Goal: Task Accomplishment & Management: Use online tool/utility

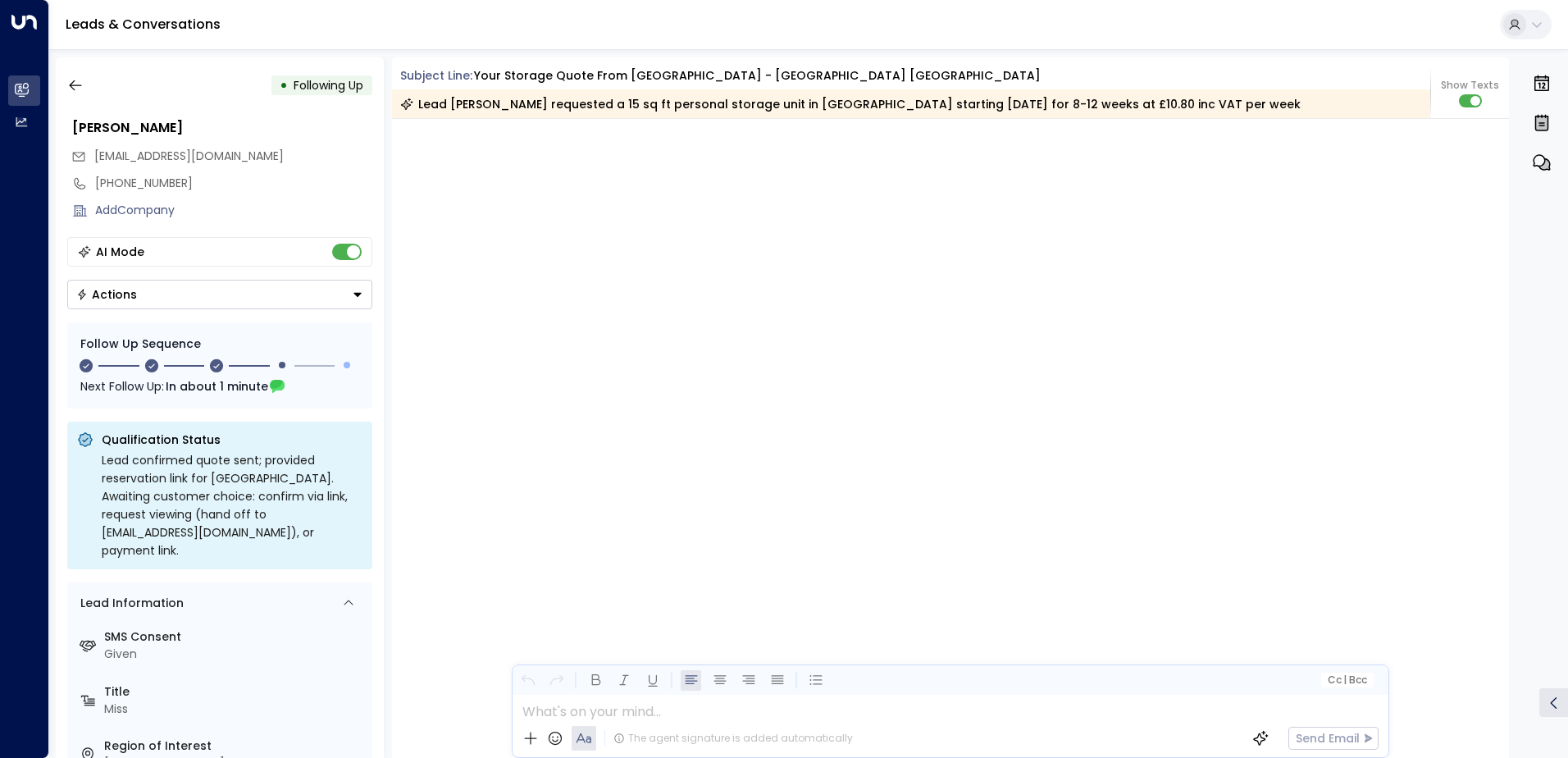
scroll to position [1771, 0]
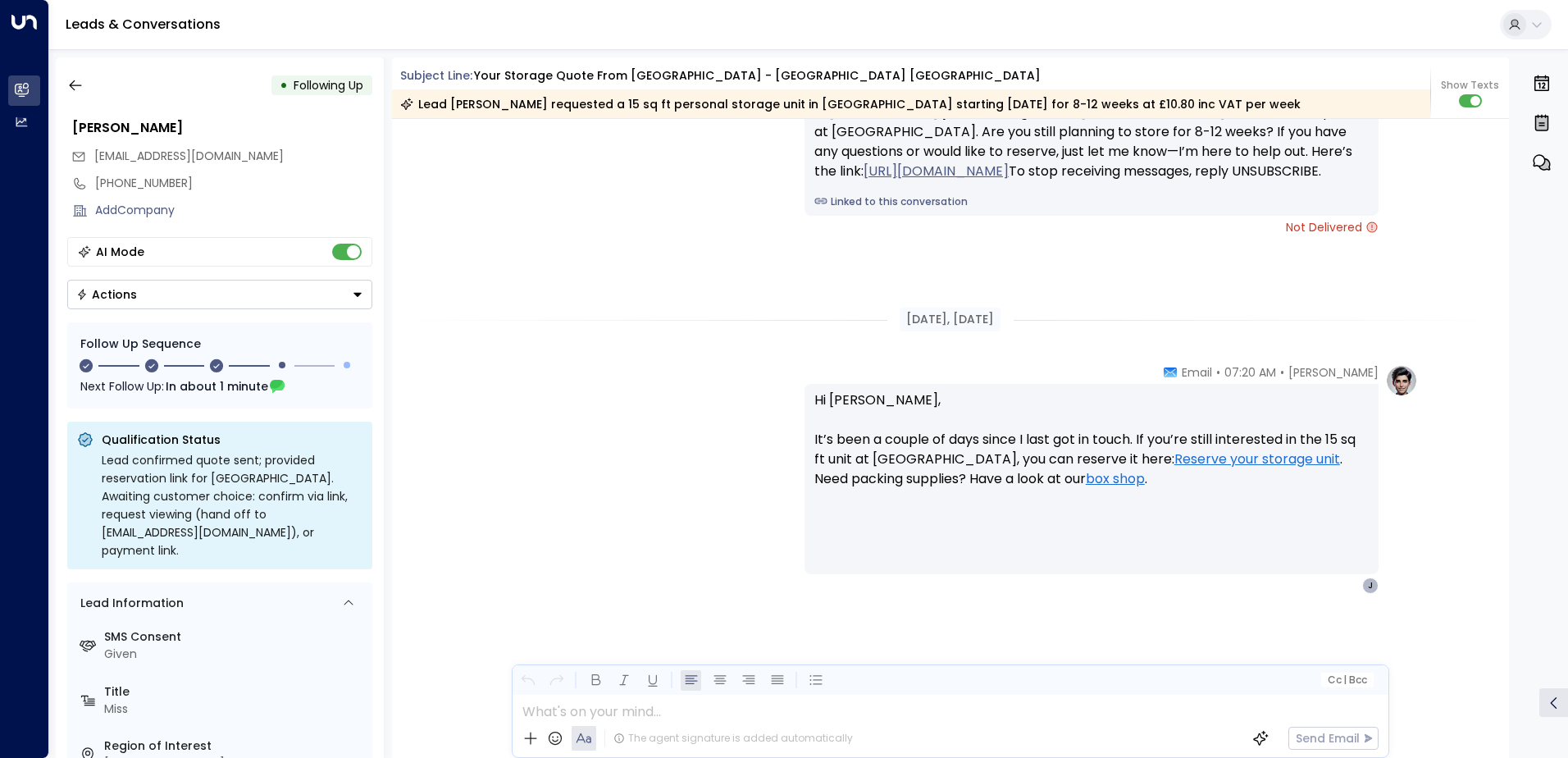
click at [78, 85] on icon "button" at bounding box center [75, 85] width 12 height 10
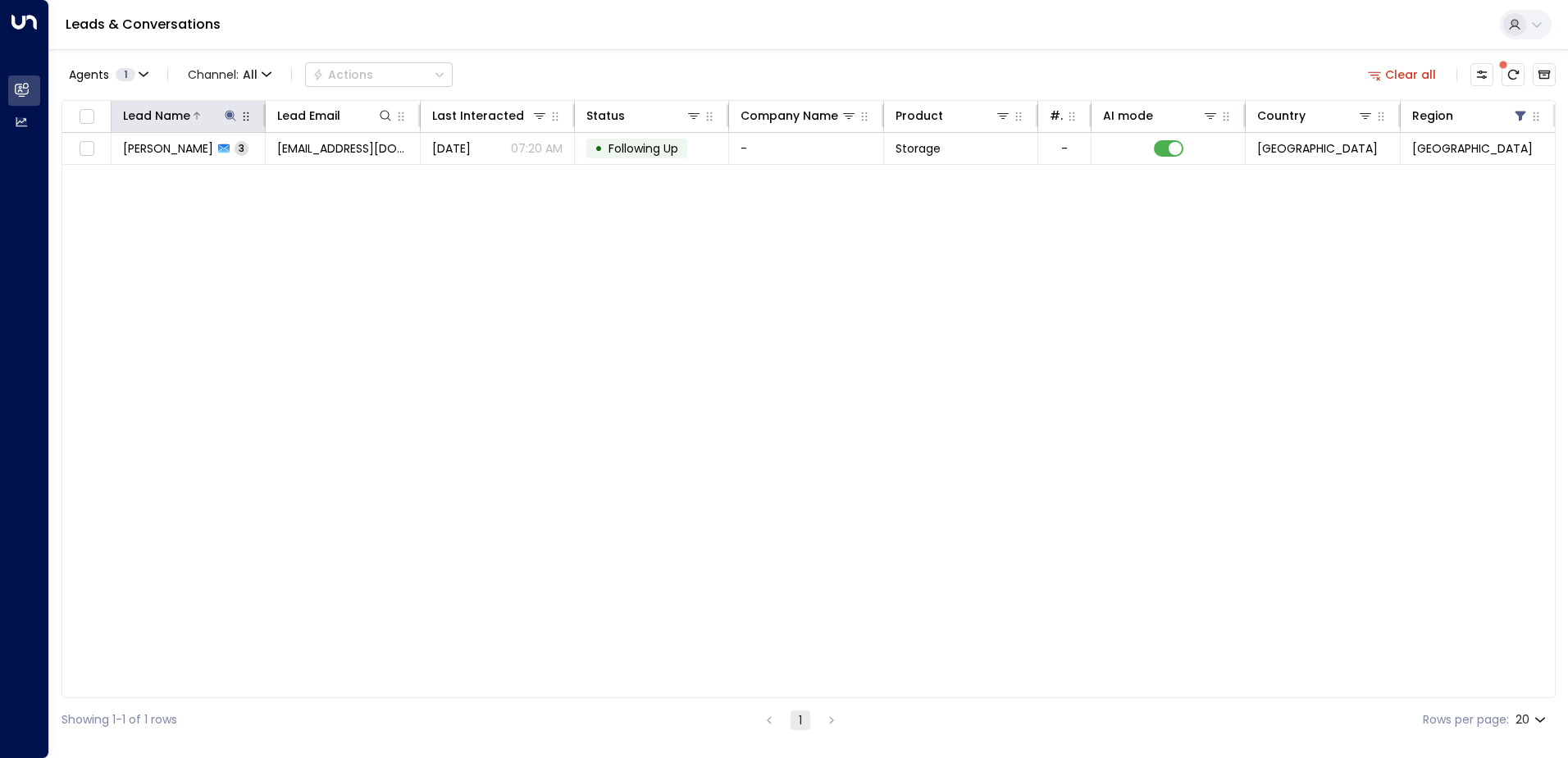
click at [231, 115] on icon at bounding box center [231, 115] width 10 height 10
drag, startPoint x: 214, startPoint y: 172, endPoint x: 124, endPoint y: 173, distance: 90.0
click at [124, 173] on input "**********" at bounding box center [219, 175] width 205 height 31
type input "**********"
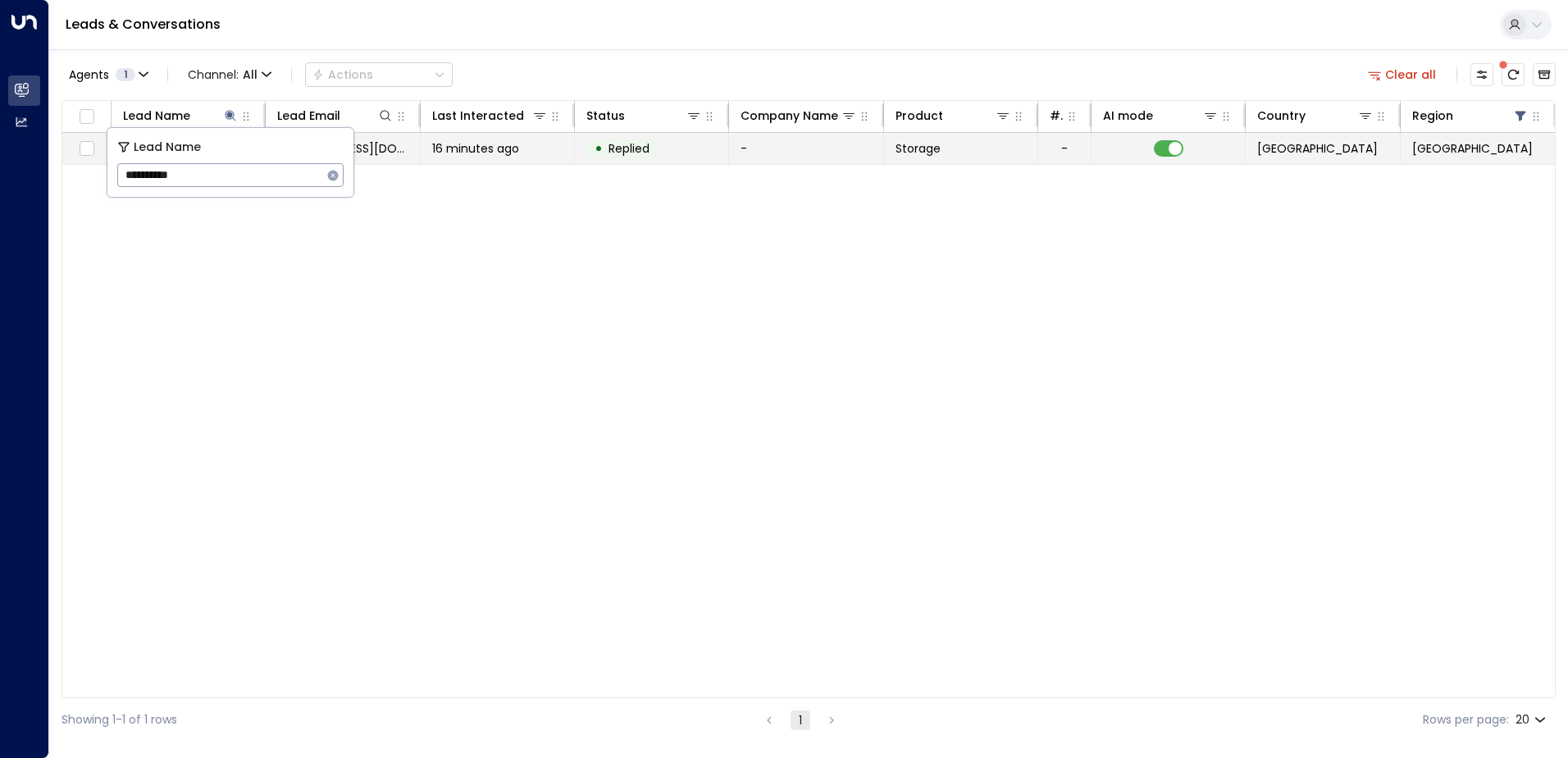
click at [487, 156] on span "16 minutes ago" at bounding box center [476, 148] width 87 height 16
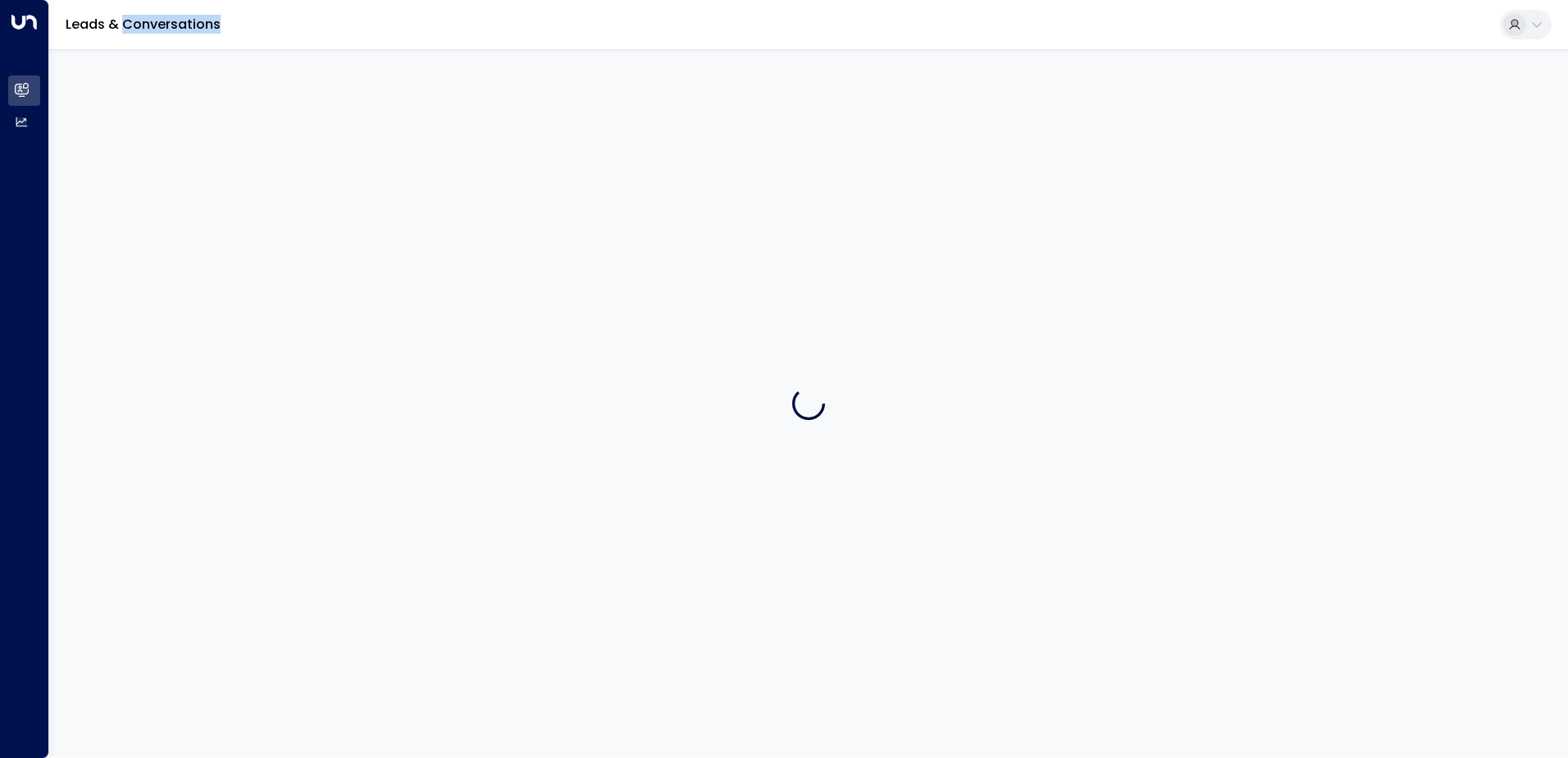
click at [487, 156] on div at bounding box center [809, 403] width 1518 height 708
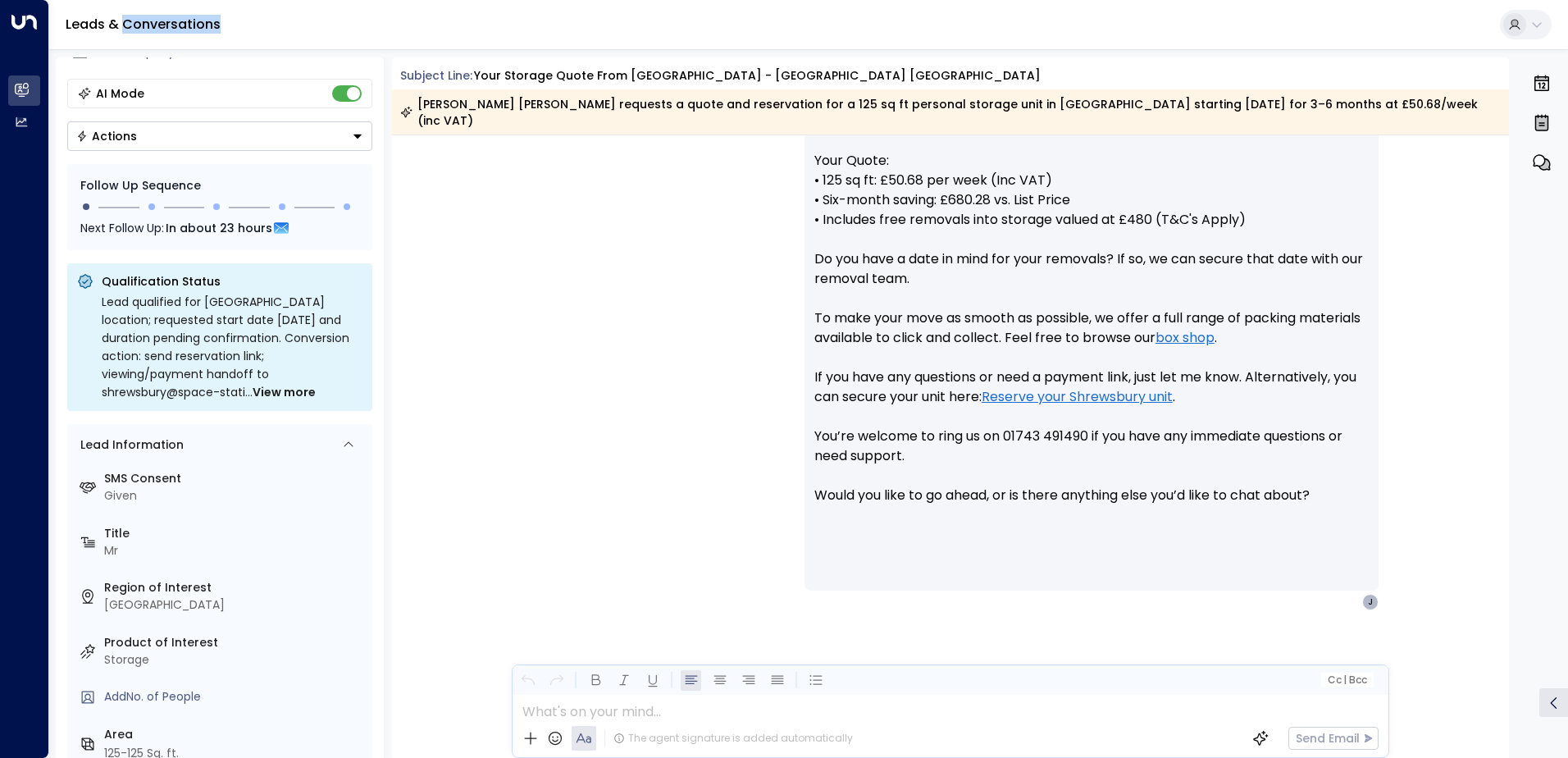
scroll to position [164, 0]
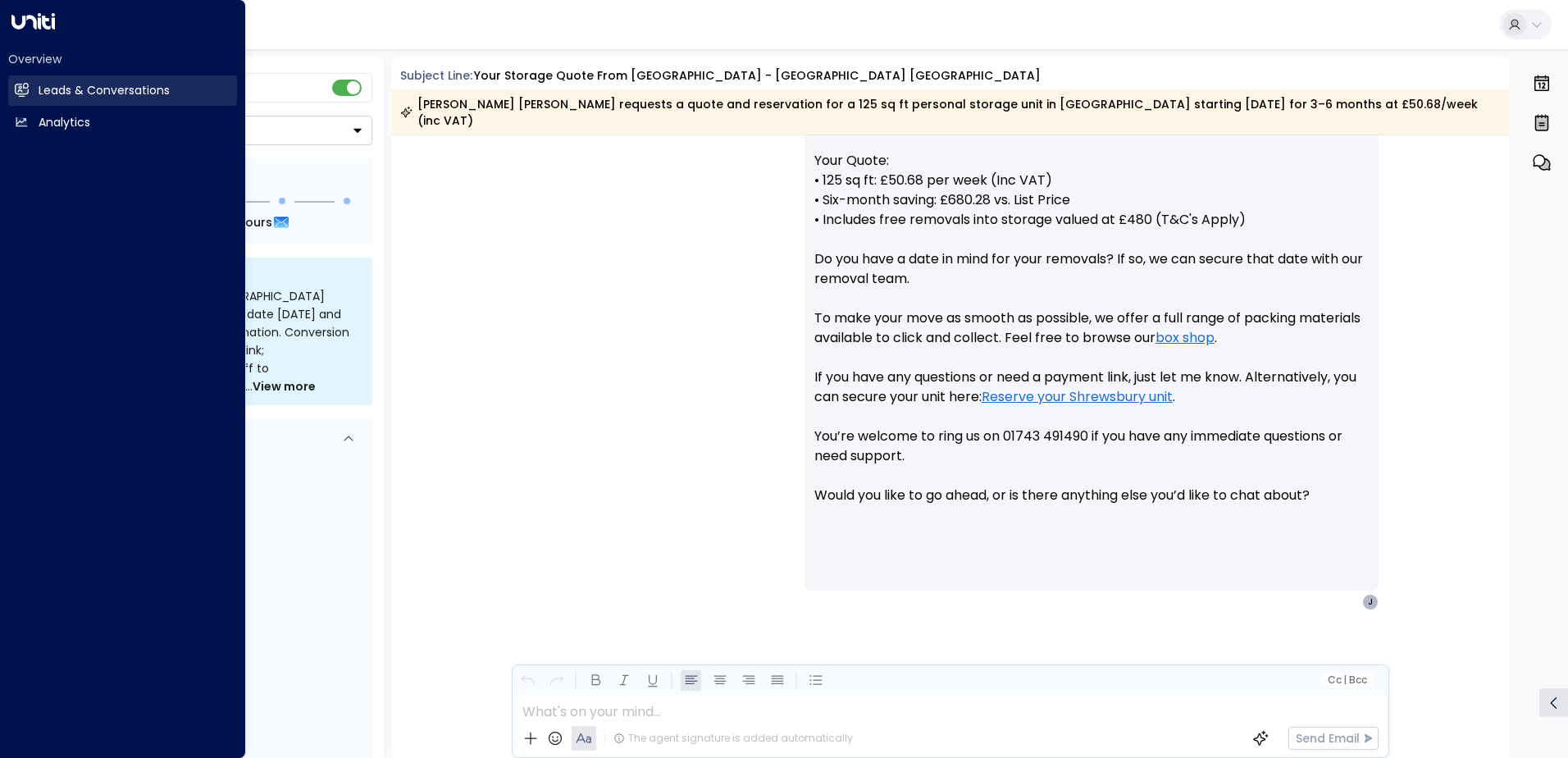
click at [28, 87] on icon at bounding box center [23, 90] width 10 height 14
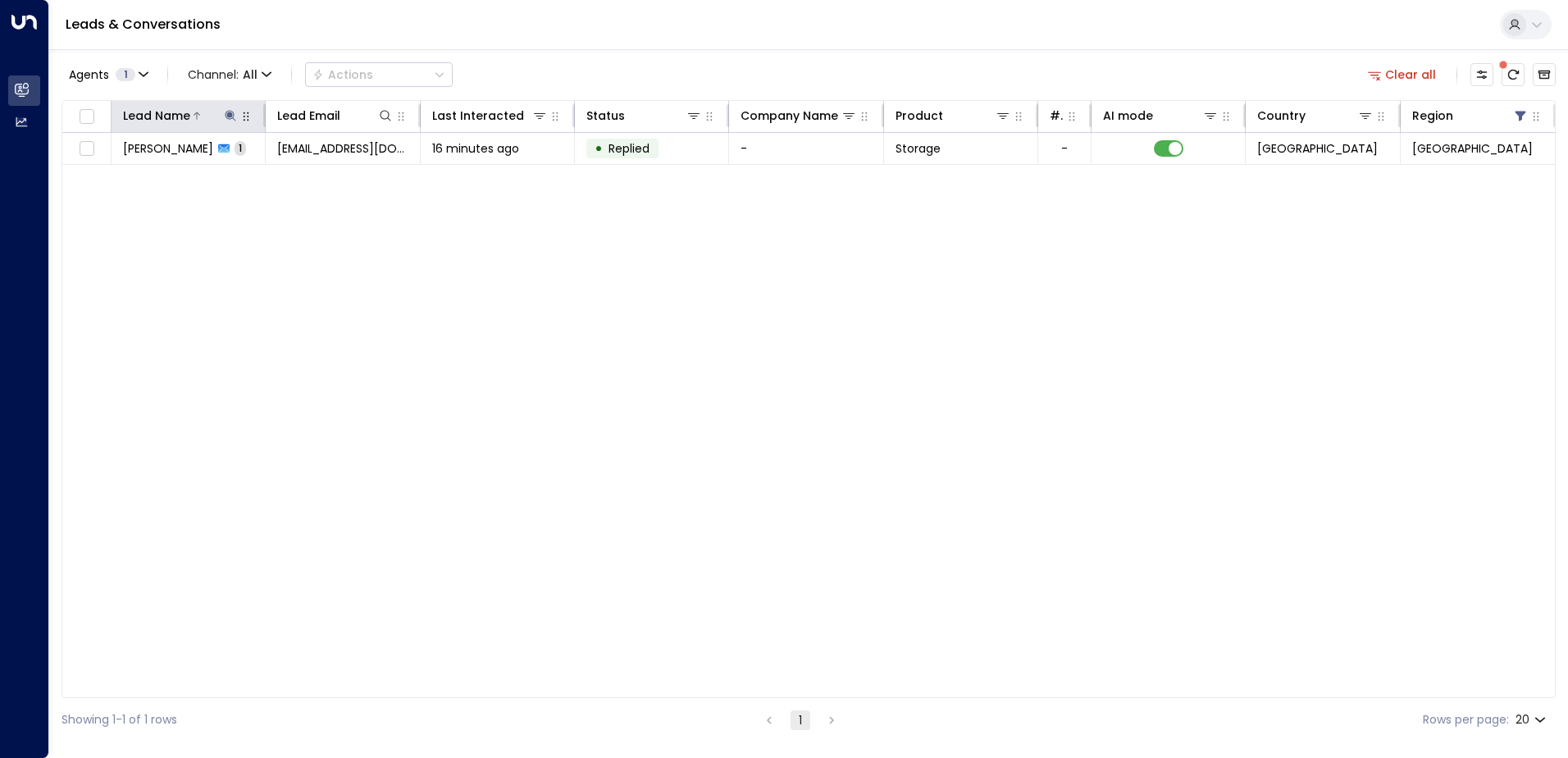
click at [236, 119] on icon at bounding box center [230, 115] width 13 height 13
click at [330, 179] on icon "button" at bounding box center [333, 175] width 10 height 10
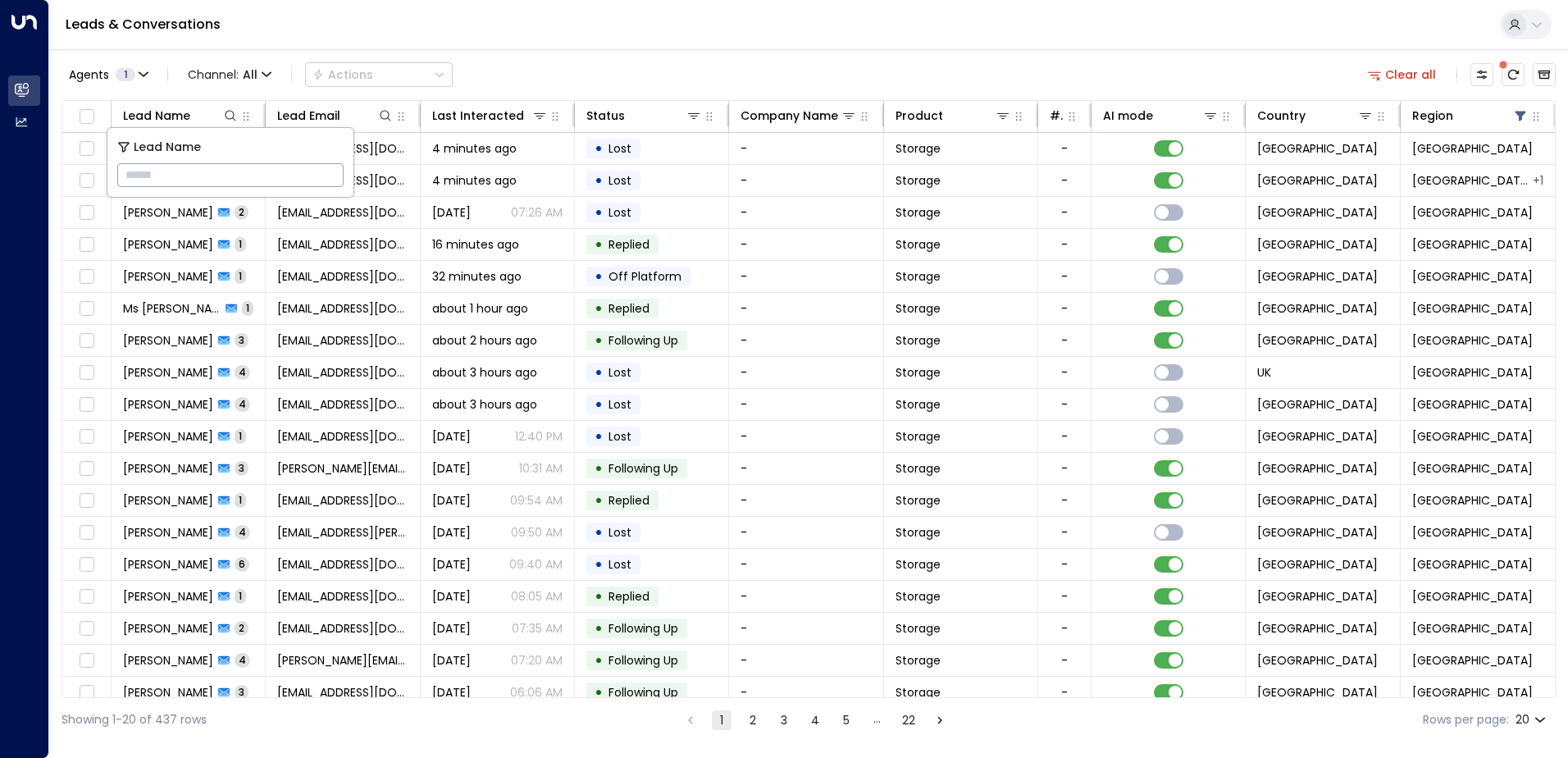
click at [559, 65] on div "Agents 1 Channel: All Actions Clear all" at bounding box center [808, 74] width 1494 height 34
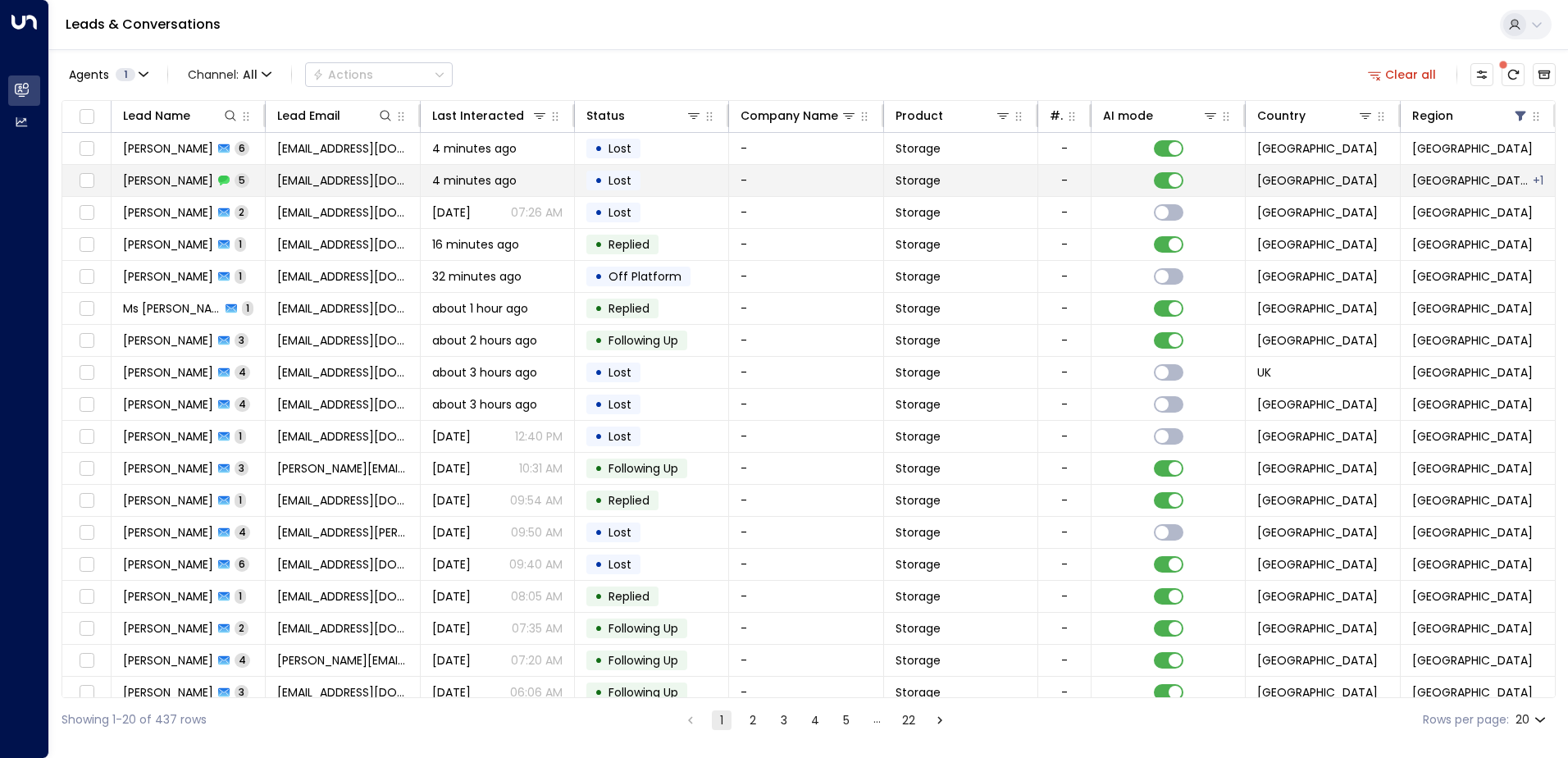
click at [676, 180] on td "• Lost" at bounding box center [652, 180] width 154 height 31
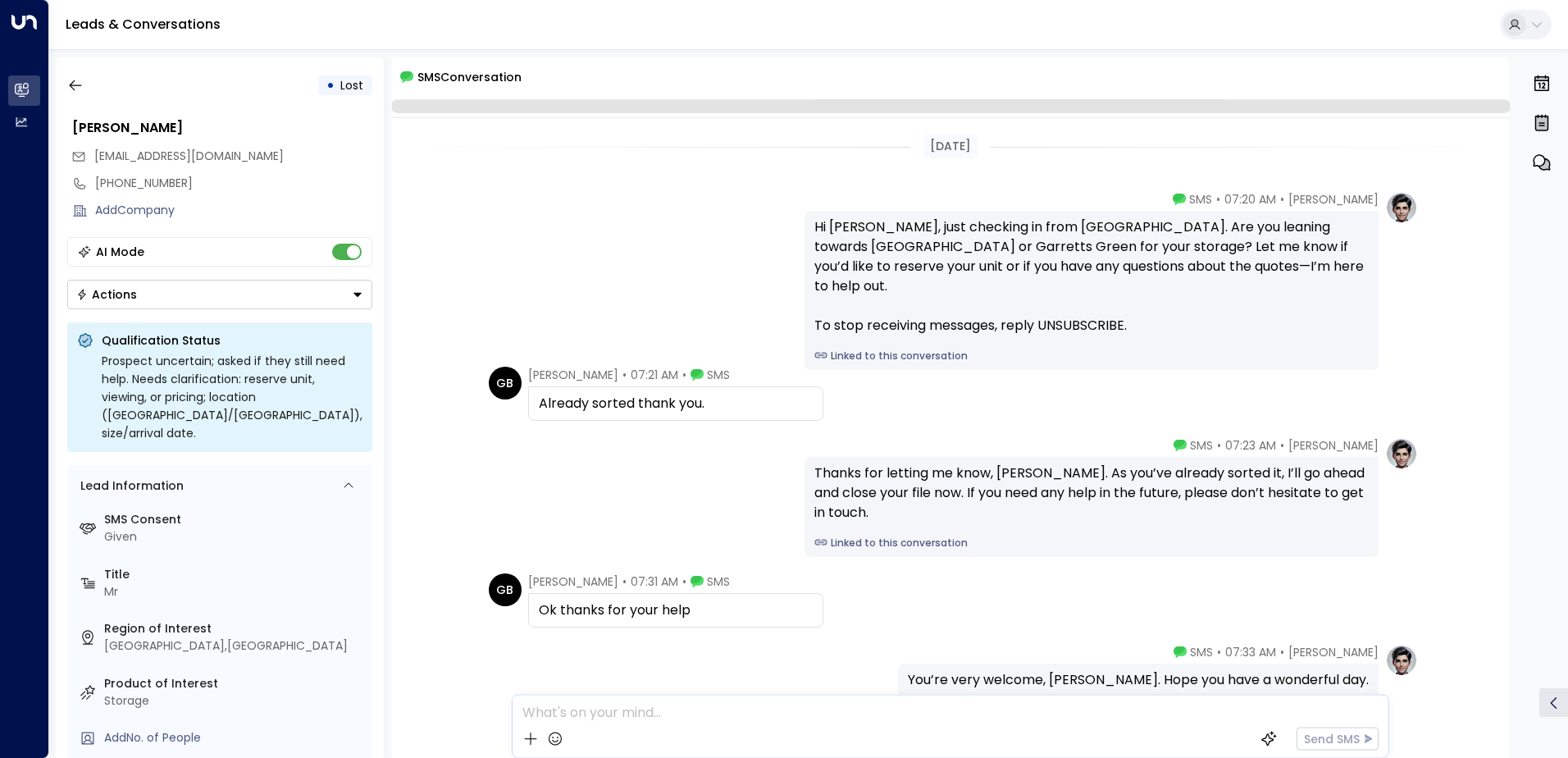
scroll to position [103, 0]
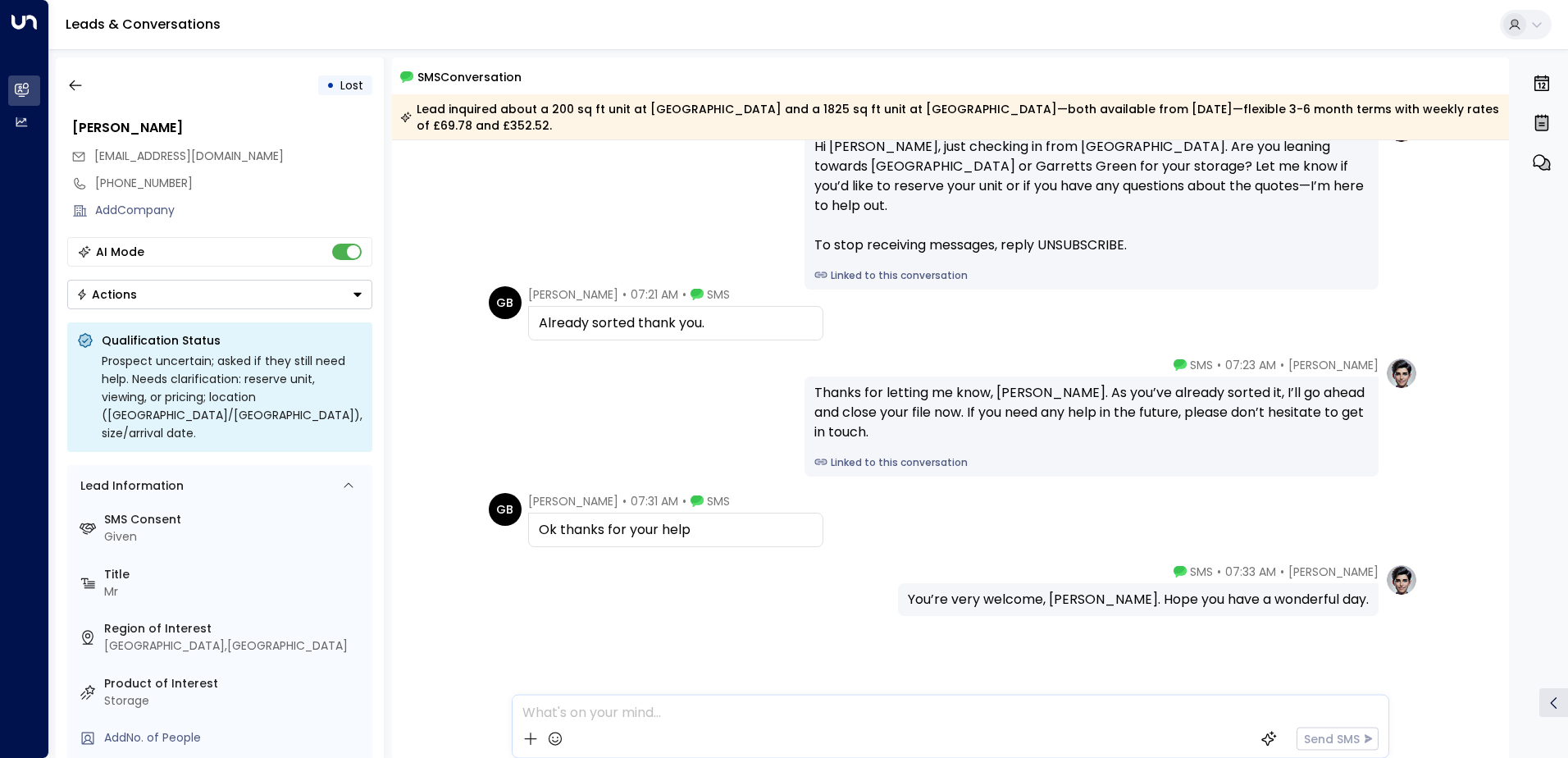
click at [1043, 491] on div "[DATE] [PERSON_NAME] • 07:20 AM • SMS Hi [PERSON_NAME], just checking in from […" at bounding box center [951, 408] width 1117 height 743
